Goal: Navigation & Orientation: Find specific page/section

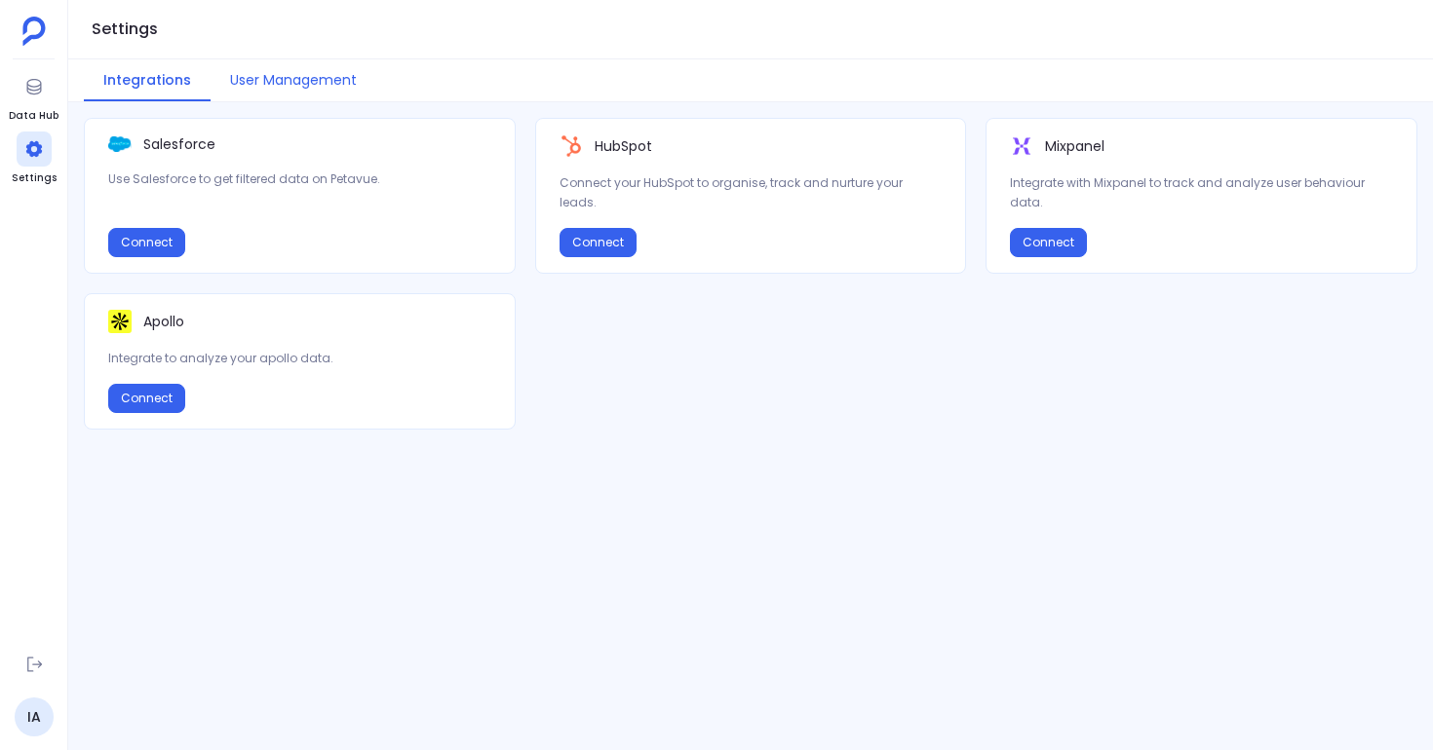
click at [321, 86] on button "User Management" at bounding box center [293, 80] width 166 height 42
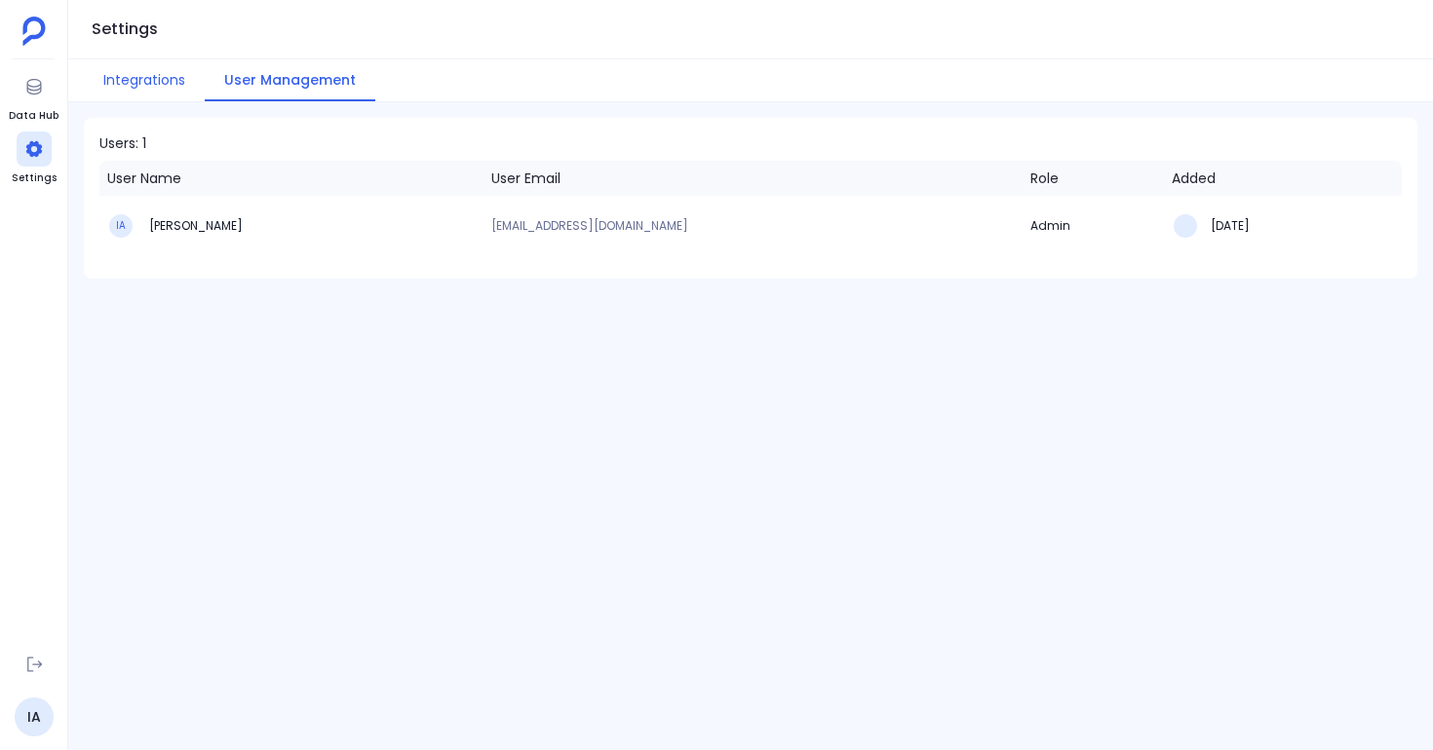
click at [156, 84] on button "Integrations" at bounding box center [144, 80] width 121 height 42
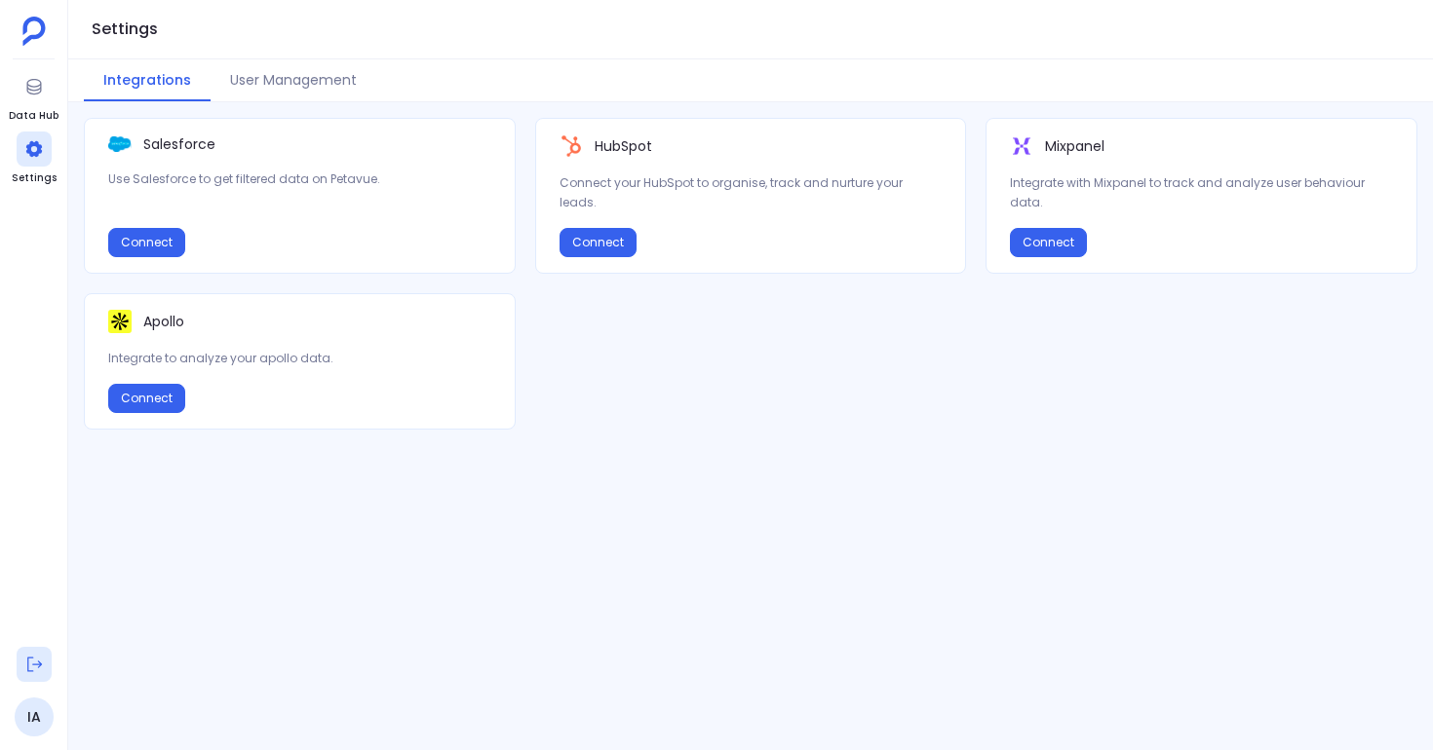
click at [37, 664] on icon at bounding box center [33, 664] width 19 height 19
